Goal: Task Accomplishment & Management: Manage account settings

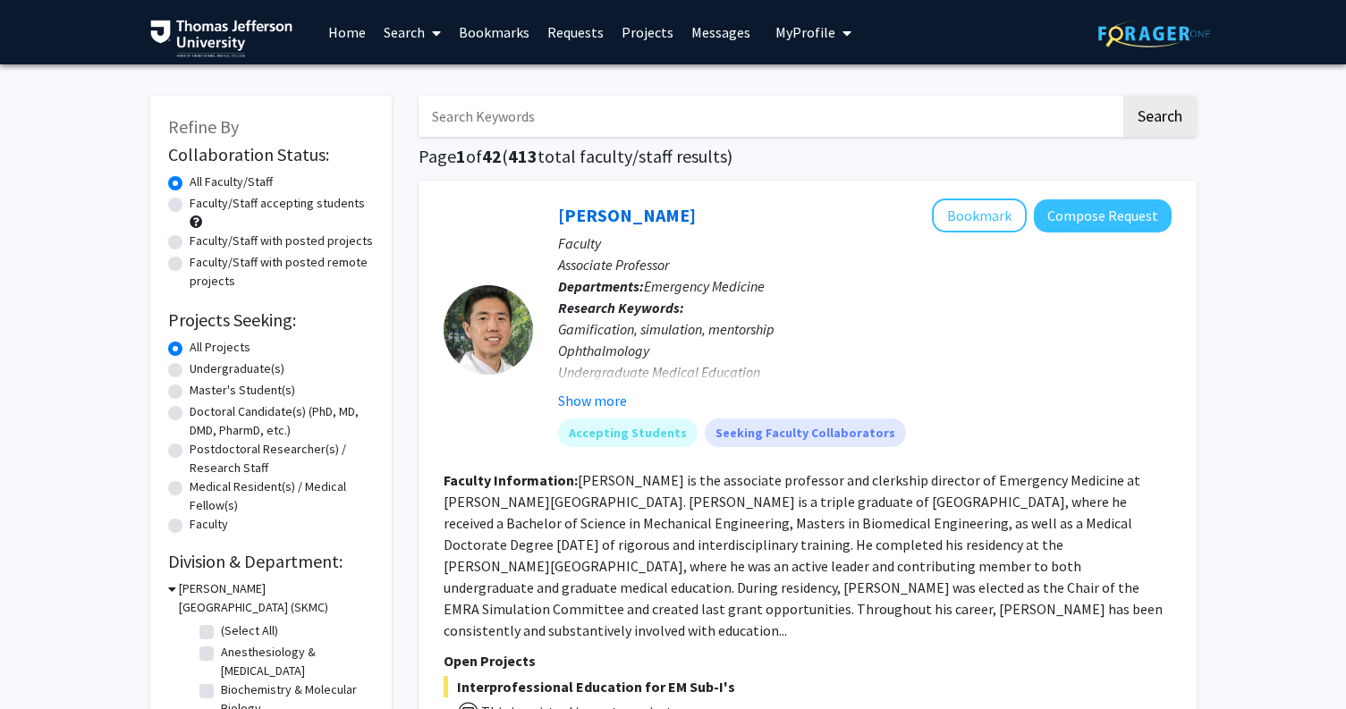
click at [477, 27] on link "Bookmarks" at bounding box center [494, 32] width 89 height 63
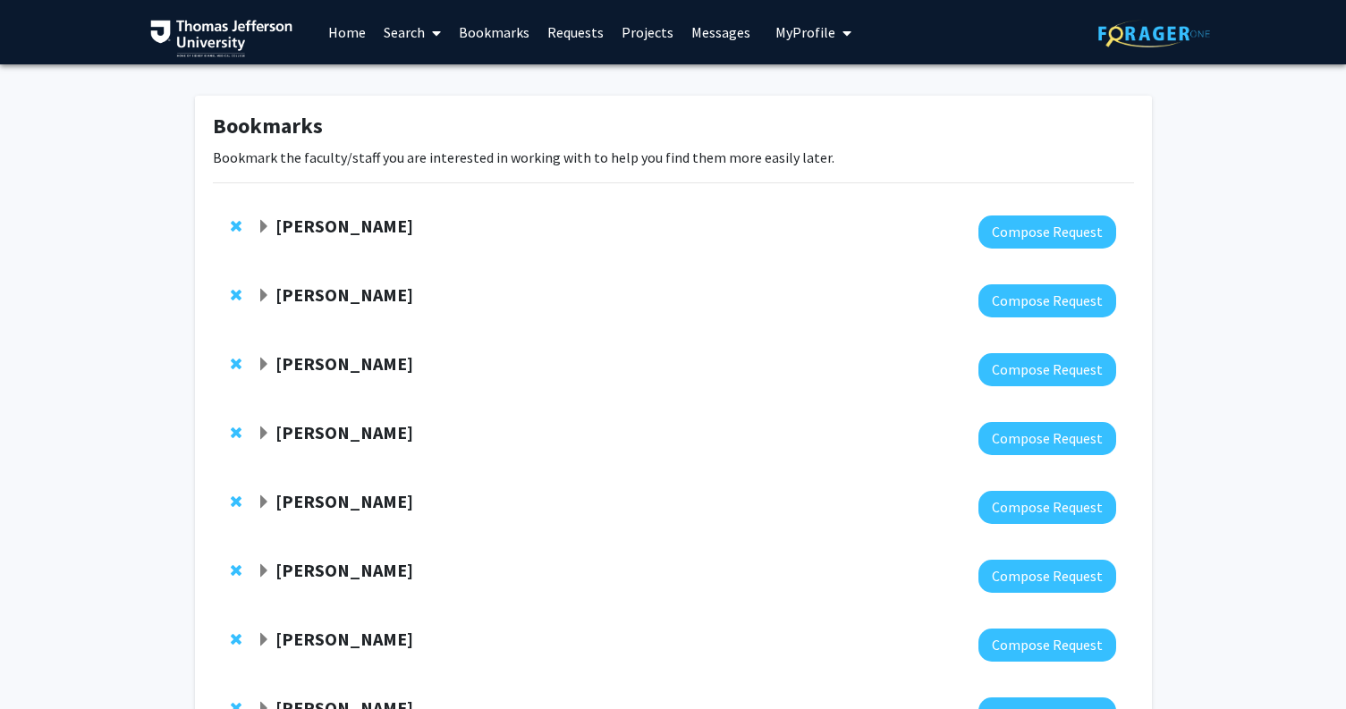
click at [279, 221] on strong "[PERSON_NAME]" at bounding box center [344, 226] width 138 height 22
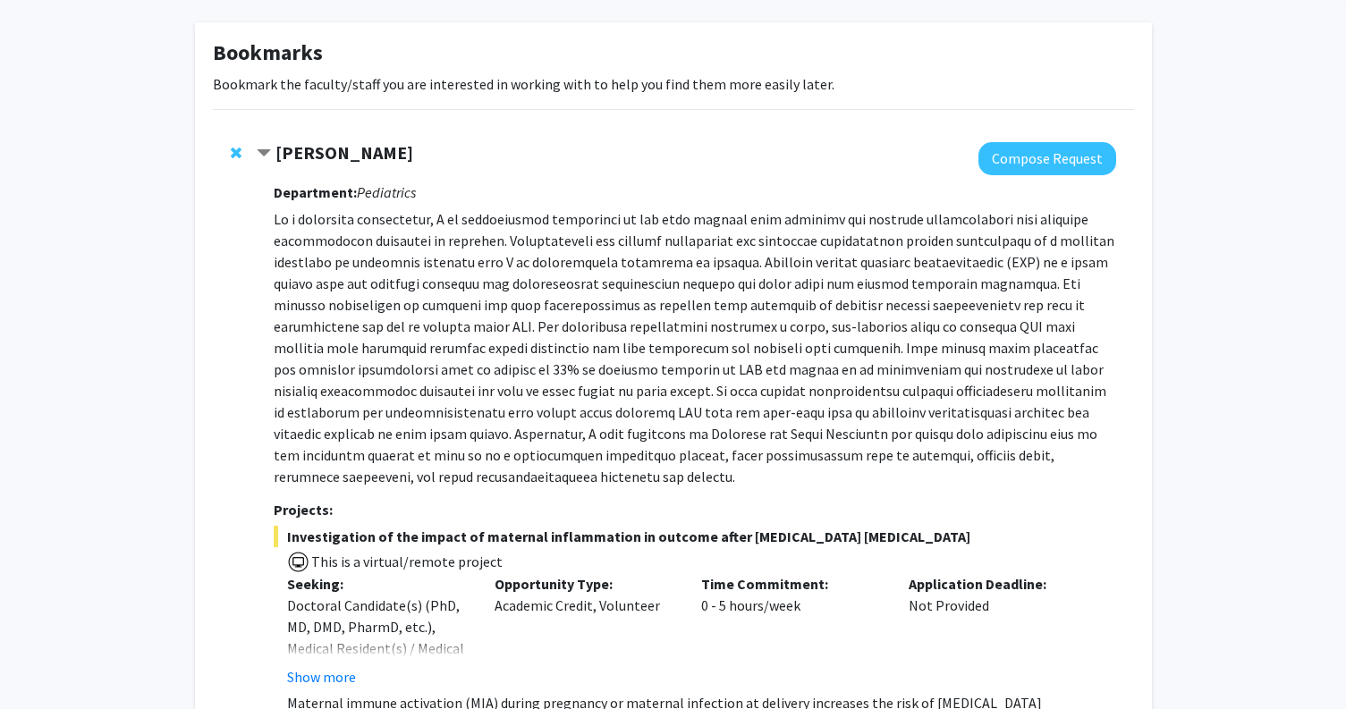
scroll to position [72, 0]
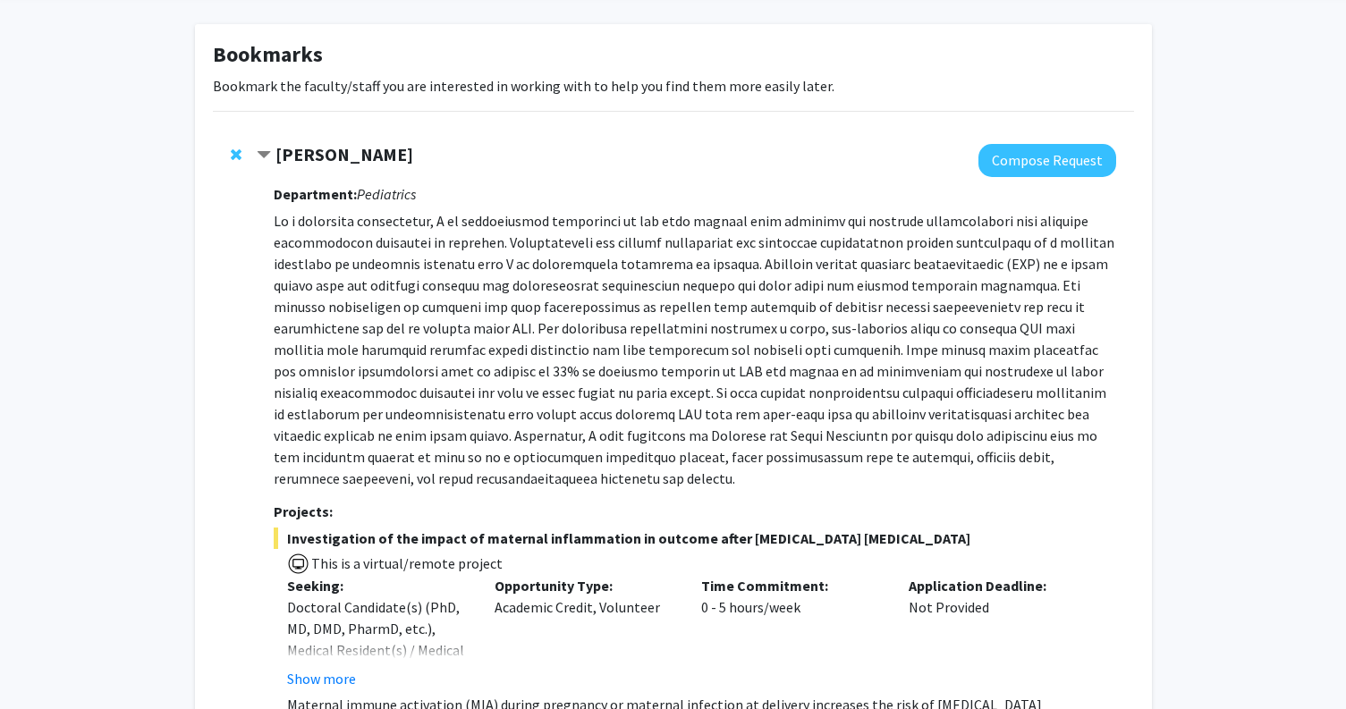
click at [260, 148] on span "Contract Elizabeth Wright-Jin Bookmark" at bounding box center [264, 155] width 14 height 14
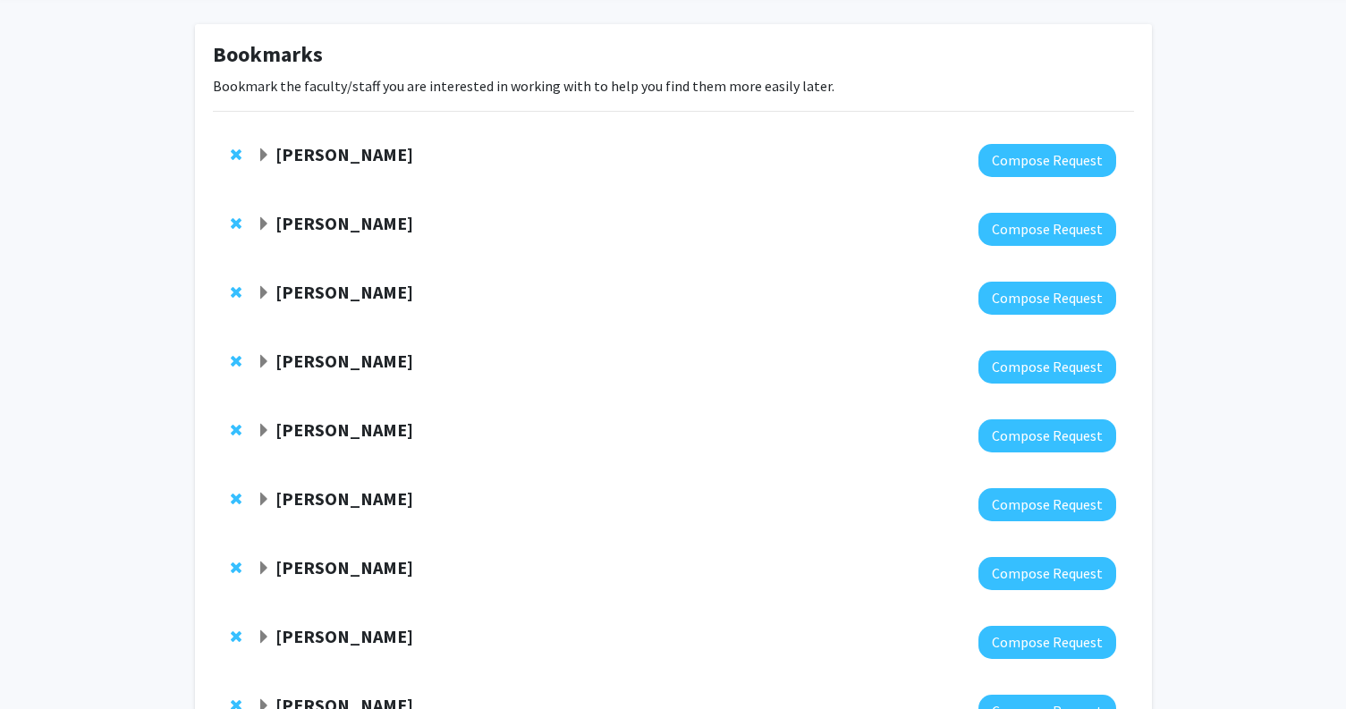
click at [262, 364] on span "Expand Neera Goyal Bookmark" at bounding box center [264, 362] width 14 height 14
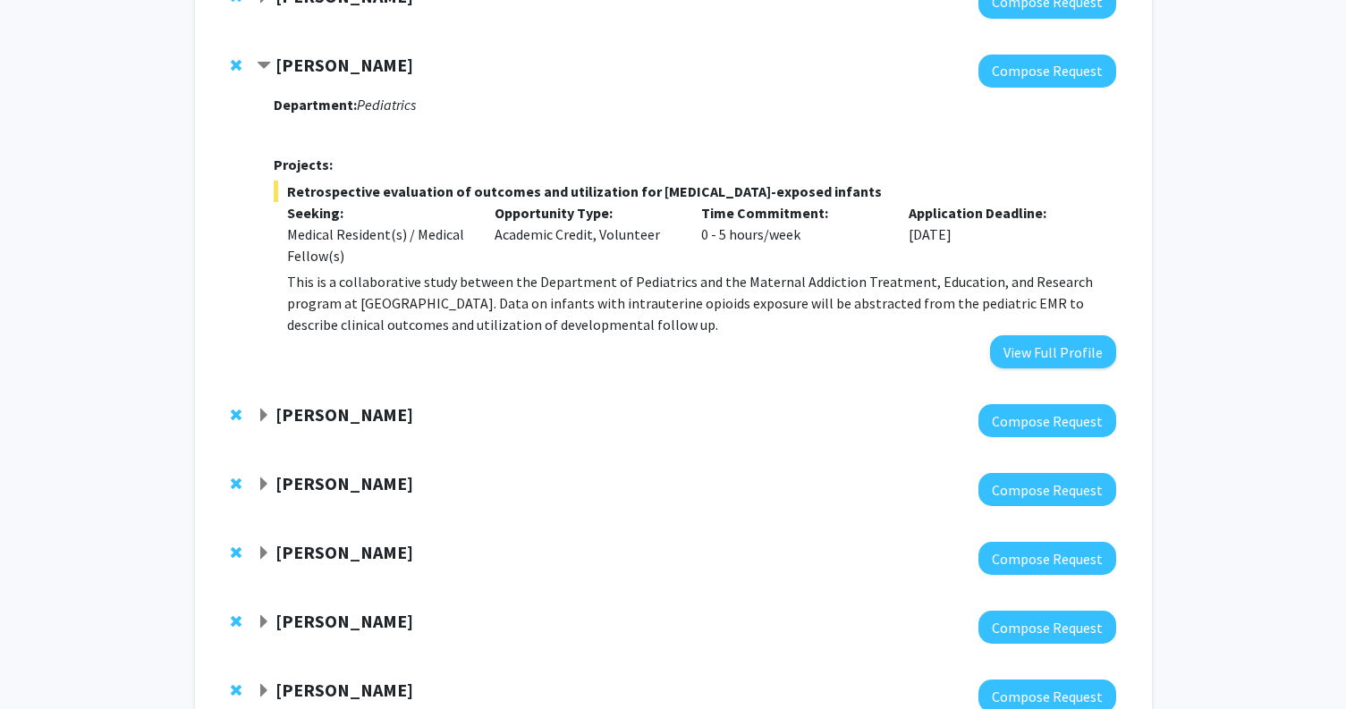
scroll to position [369, 0]
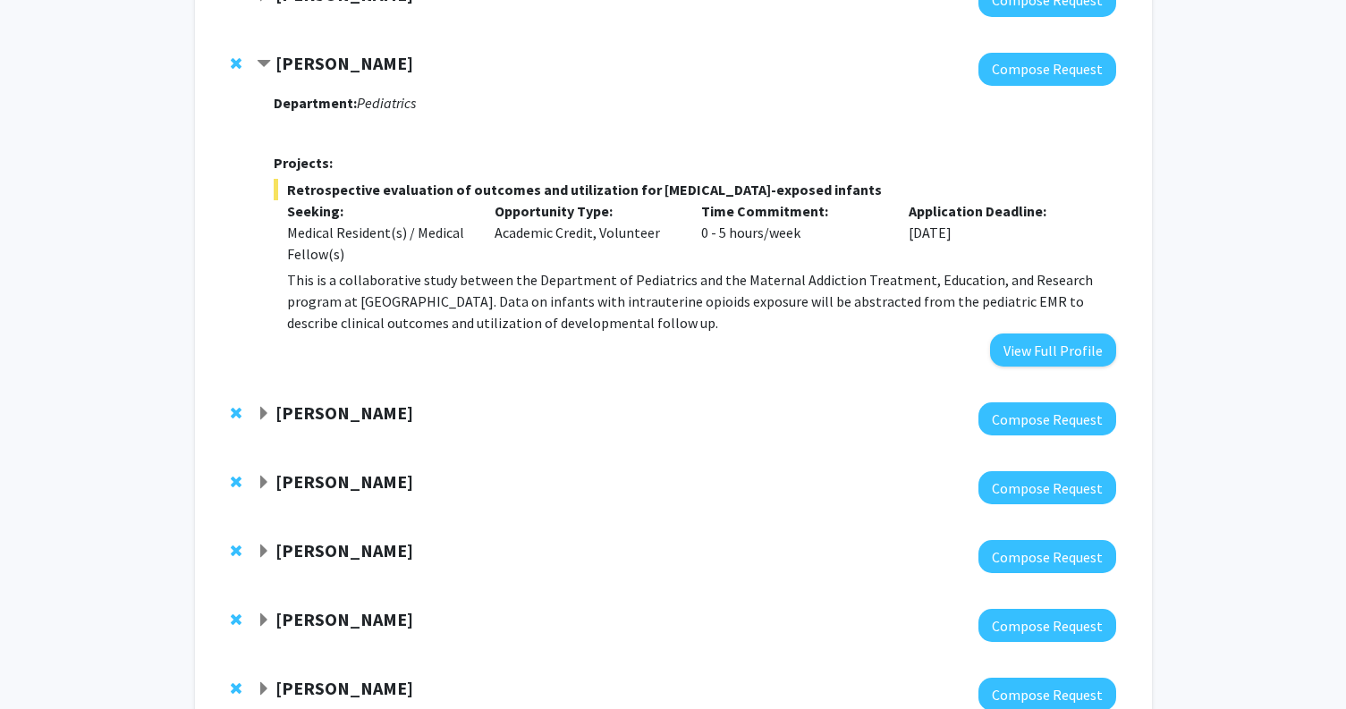
click at [261, 63] on span "Contract Neera Goyal Bookmark" at bounding box center [264, 64] width 14 height 14
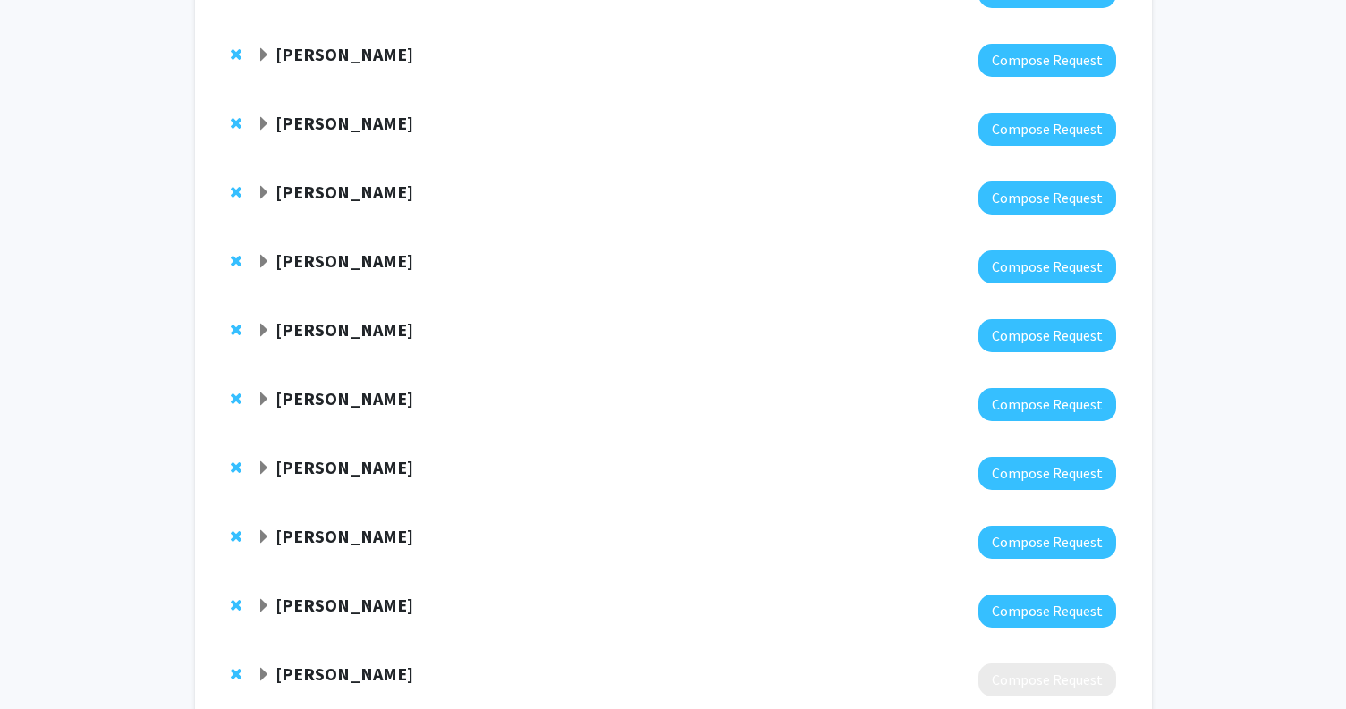
scroll to position [240, 0]
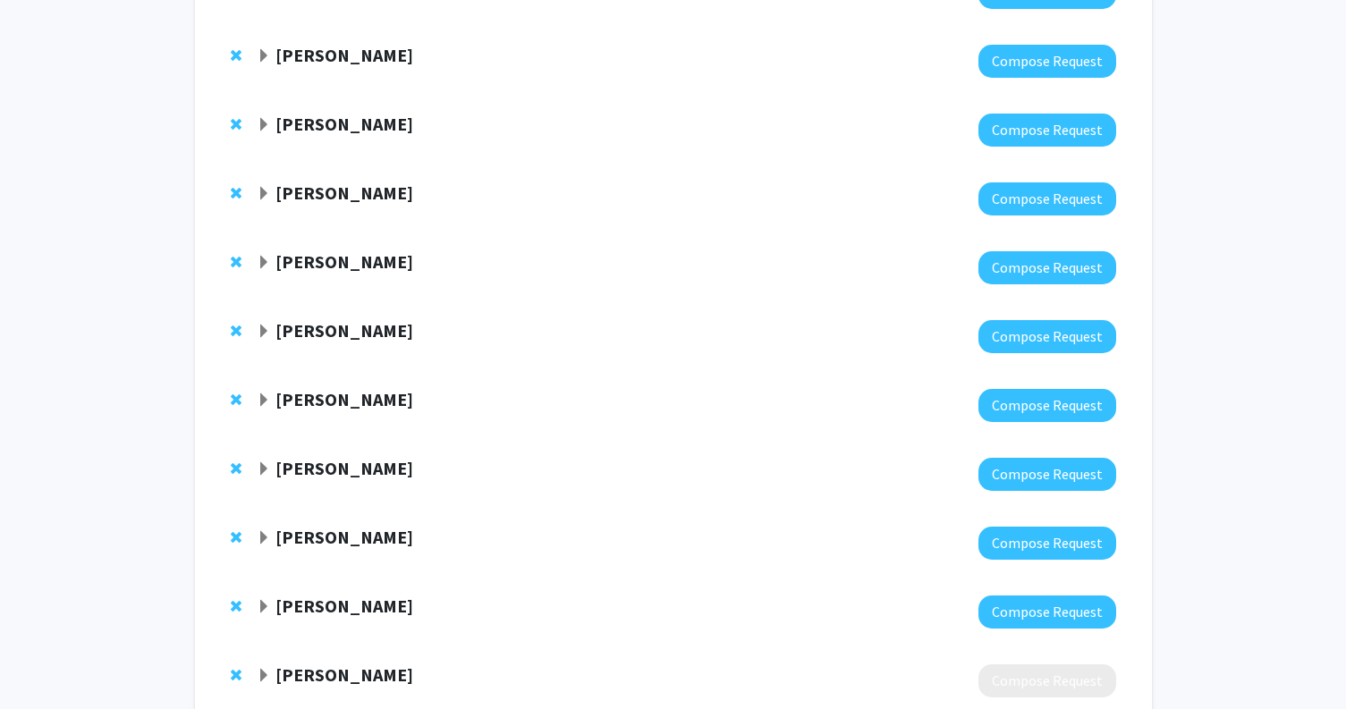
click at [259, 119] on span "Expand Meghan Gannon Bookmark" at bounding box center [264, 125] width 14 height 14
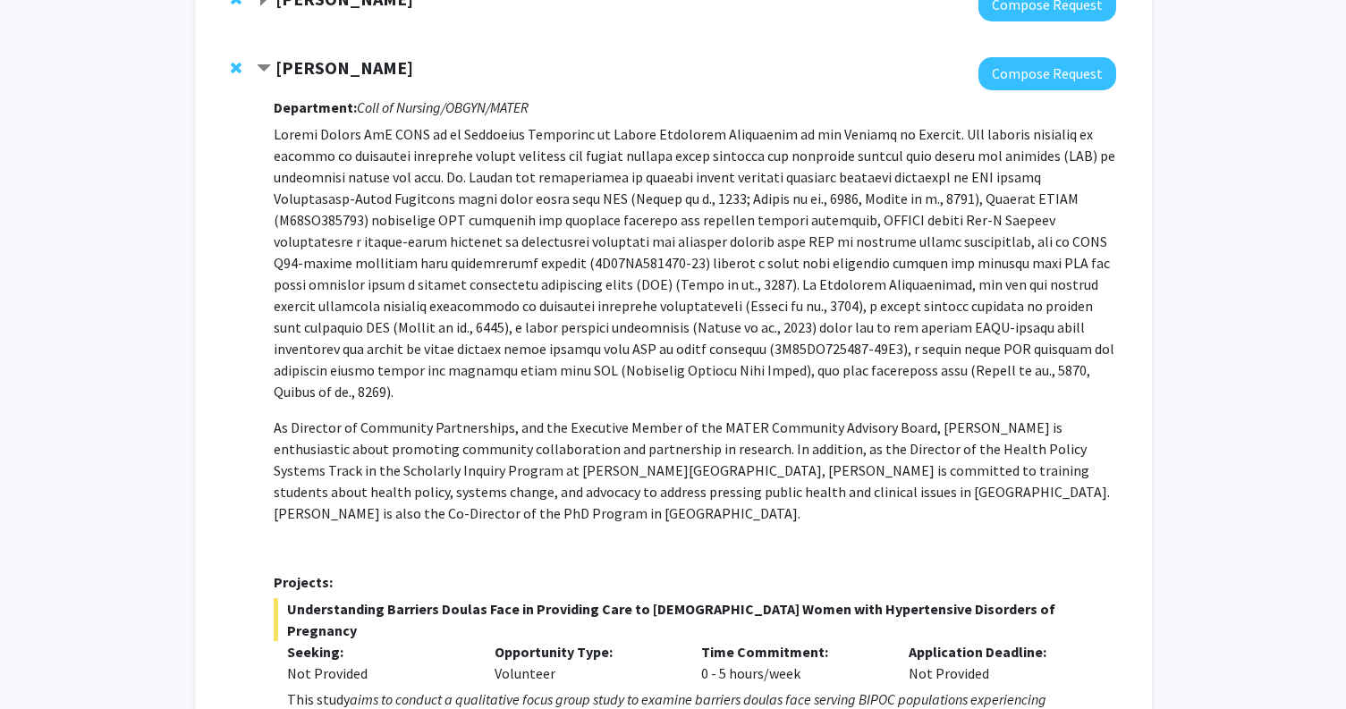
scroll to position [299, 0]
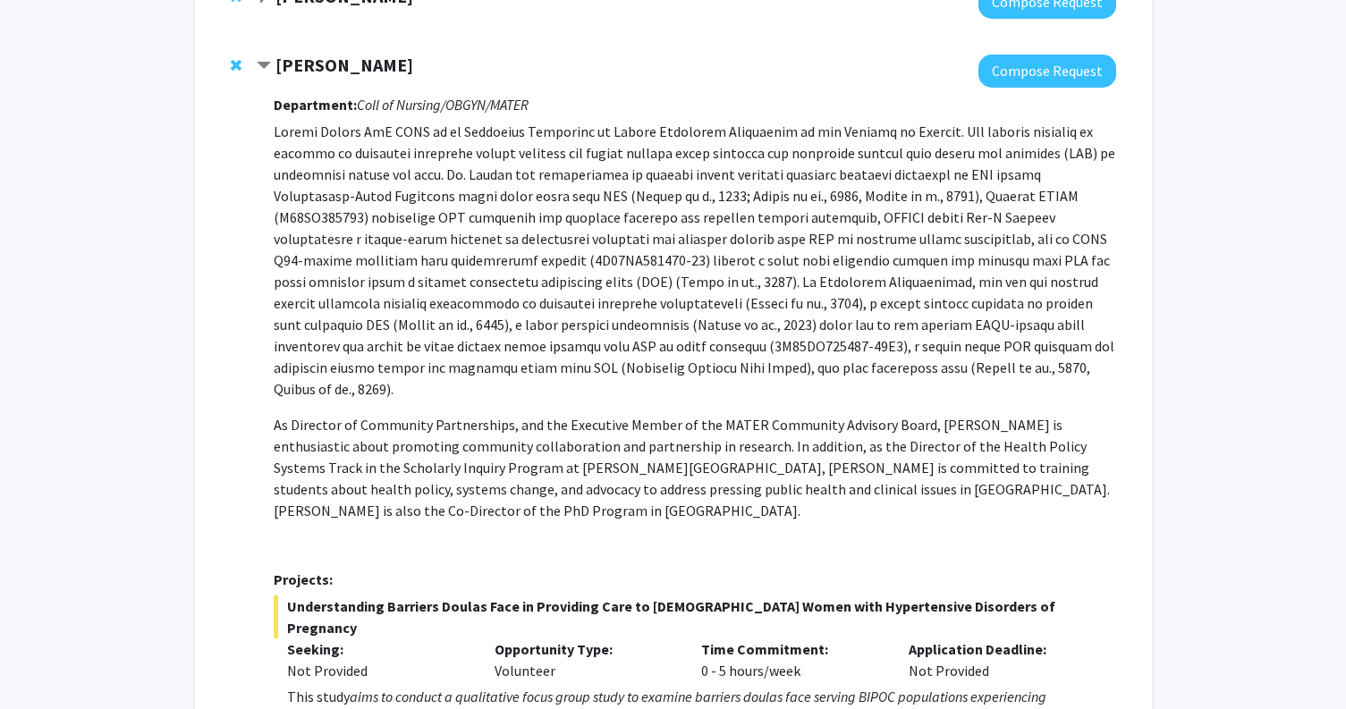
click at [268, 60] on span "Contract Meghan Gannon Bookmark" at bounding box center [264, 66] width 14 height 14
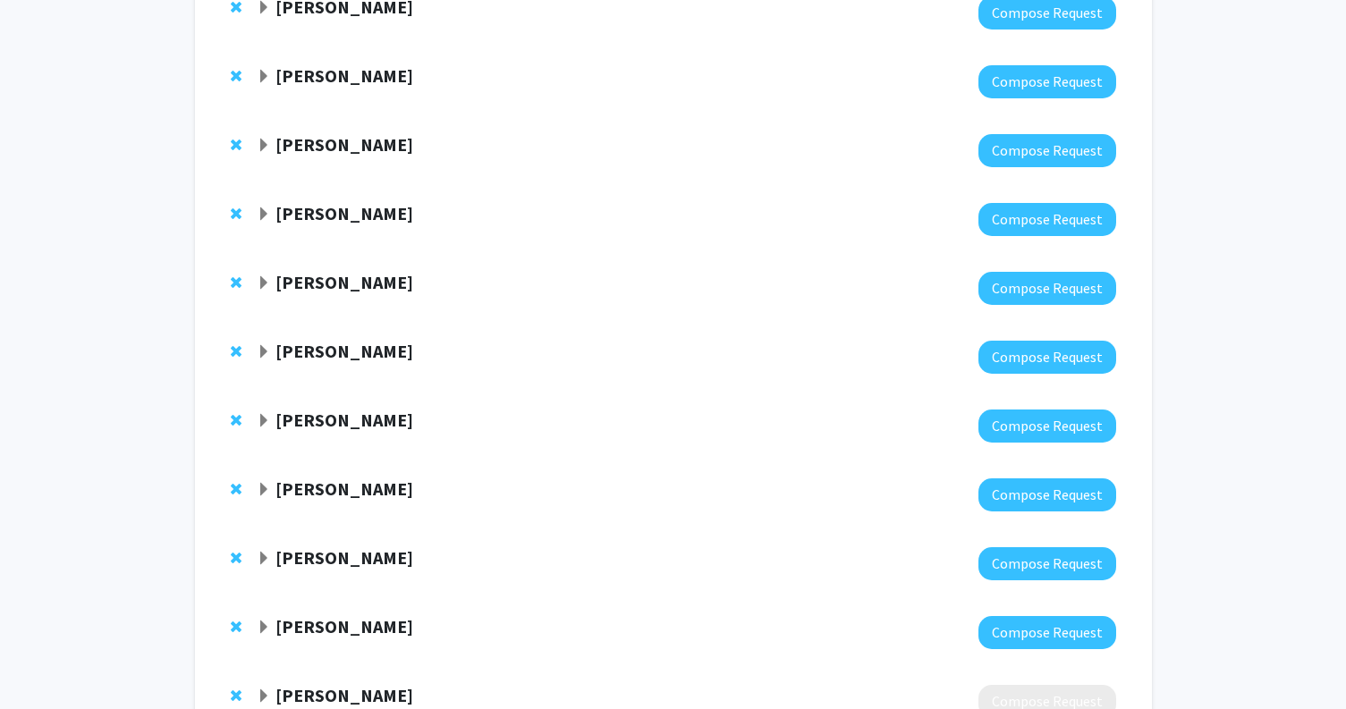
scroll to position [212, 0]
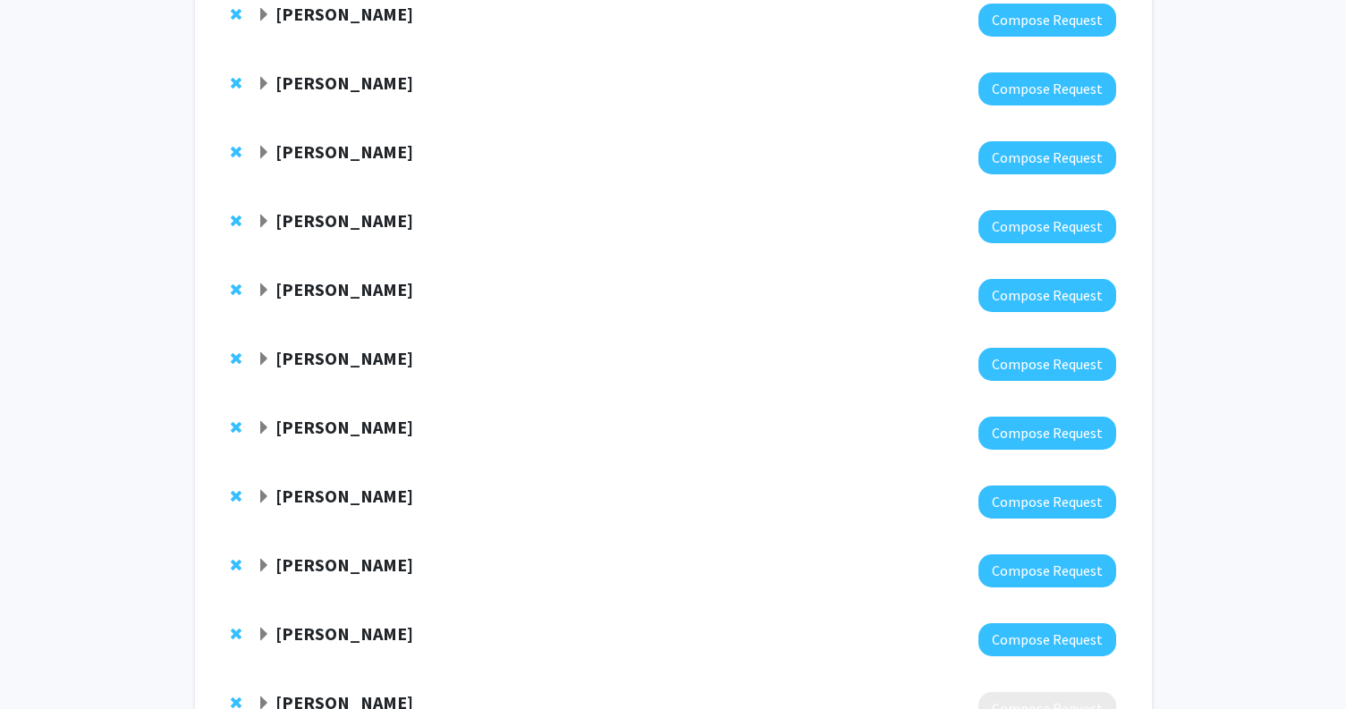
click at [262, 153] on span "Expand Meghan Gannon Bookmark" at bounding box center [264, 153] width 14 height 14
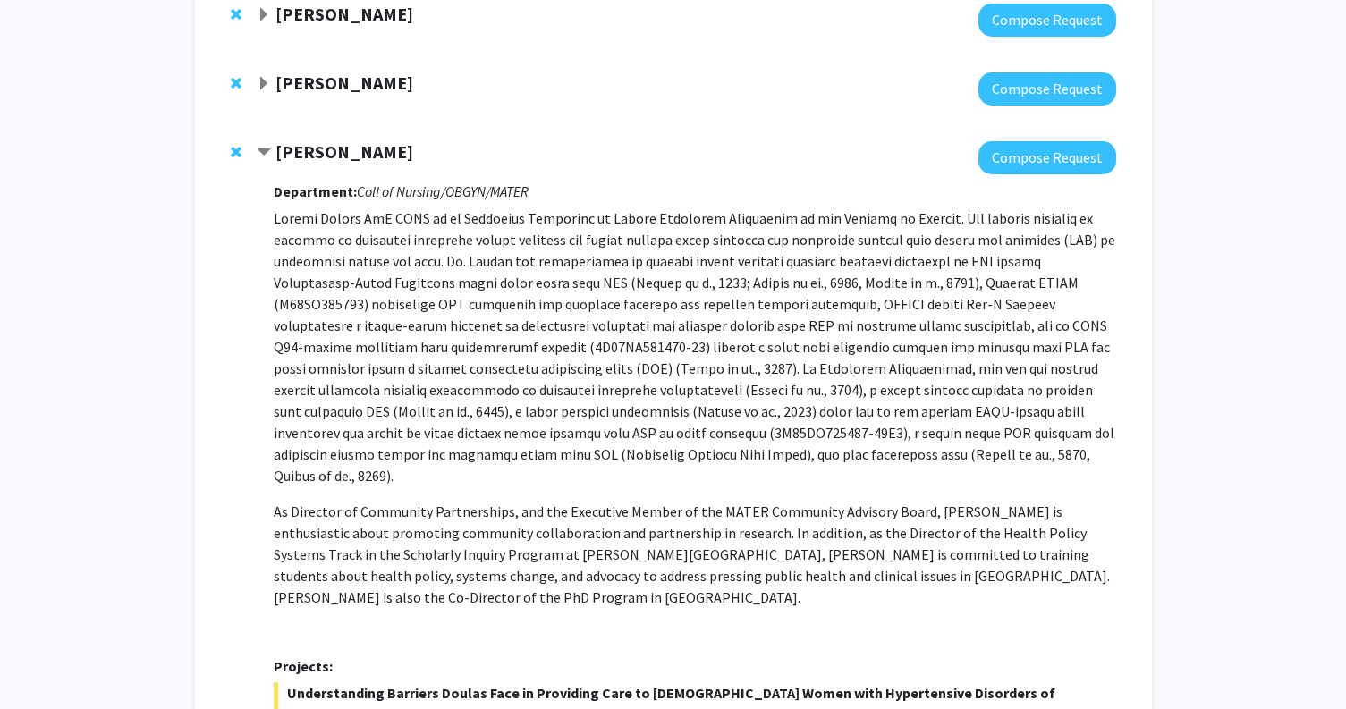
click at [266, 80] on span "Expand Elissa Miller Bookmark" at bounding box center [264, 84] width 14 height 14
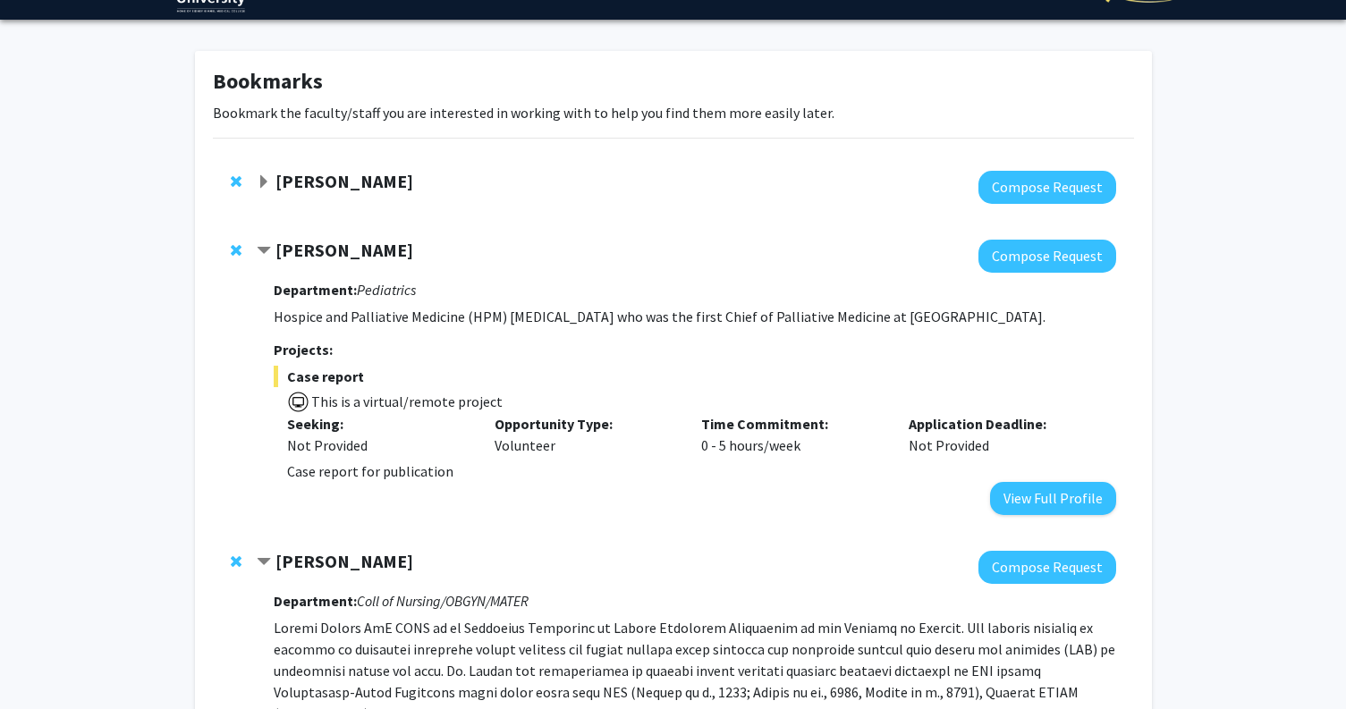
scroll to position [44, 0]
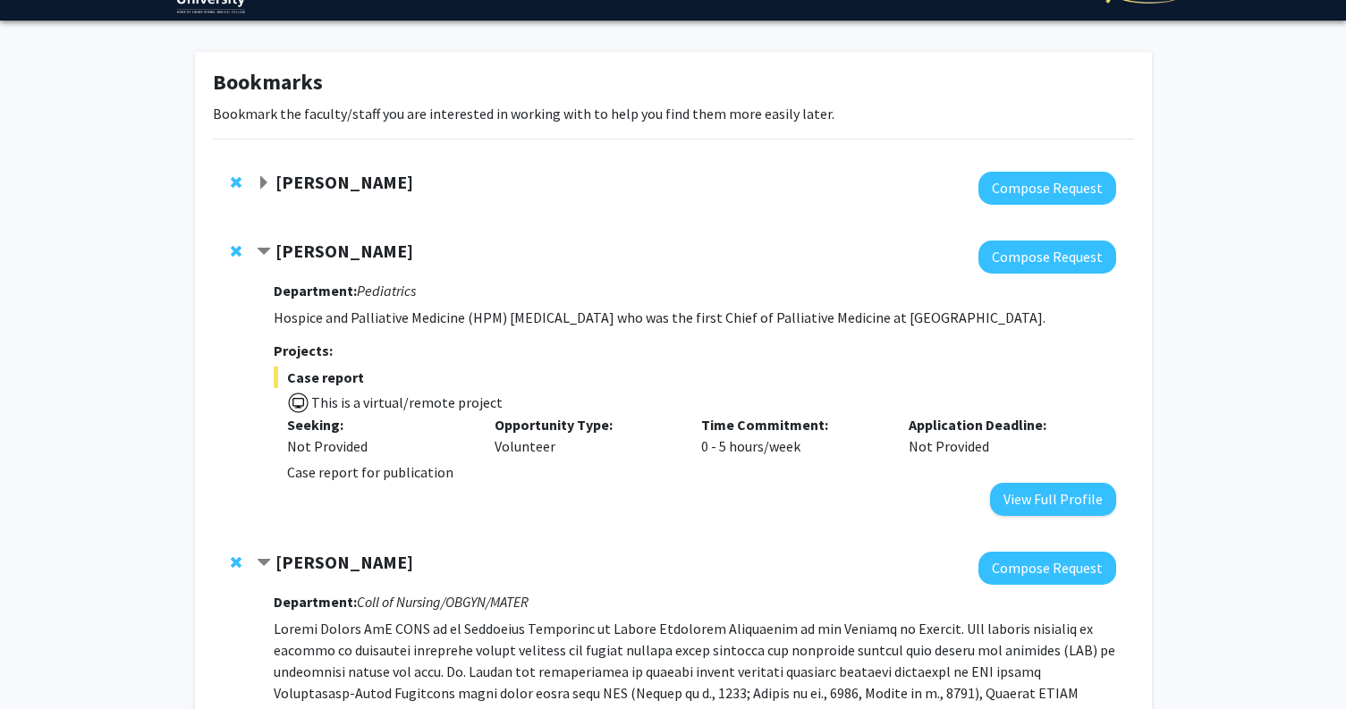
click at [266, 176] on span "Expand Elizabeth Wright-Jin Bookmark" at bounding box center [264, 183] width 14 height 14
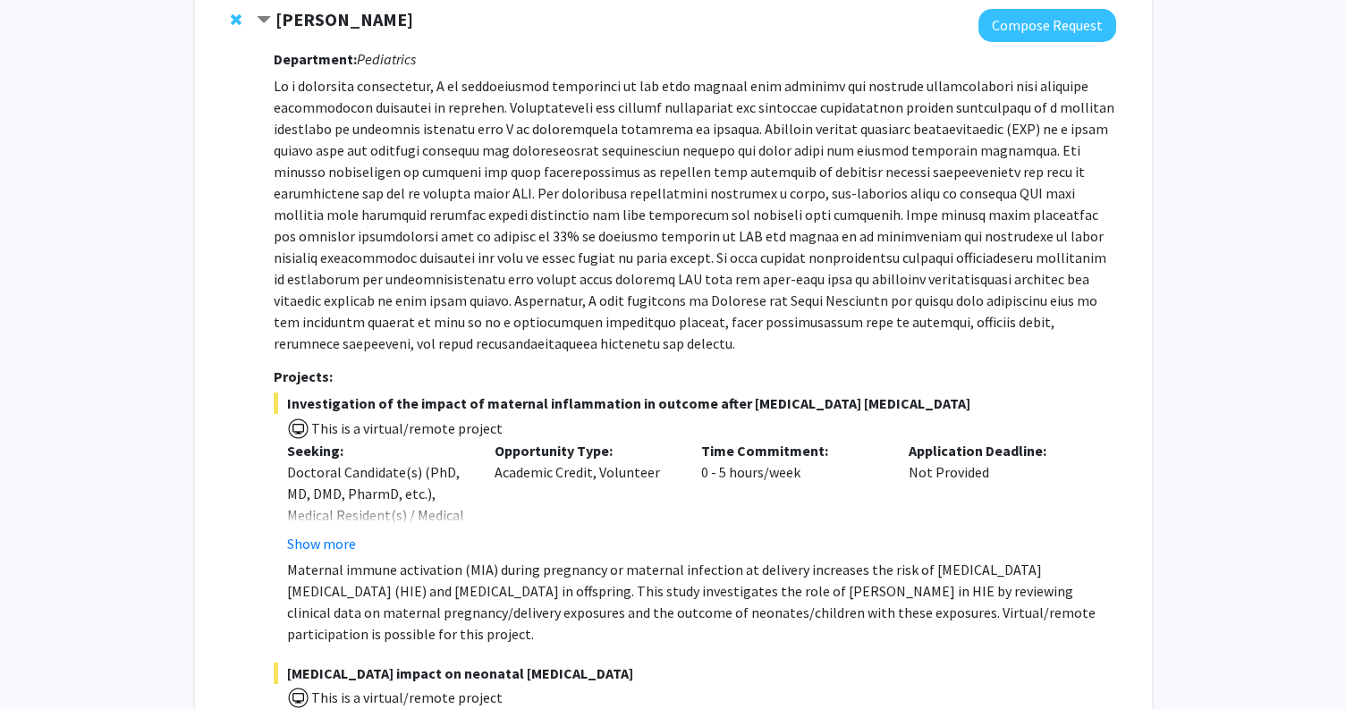
scroll to position [0, 0]
